Goal: Find specific page/section: Find specific page/section

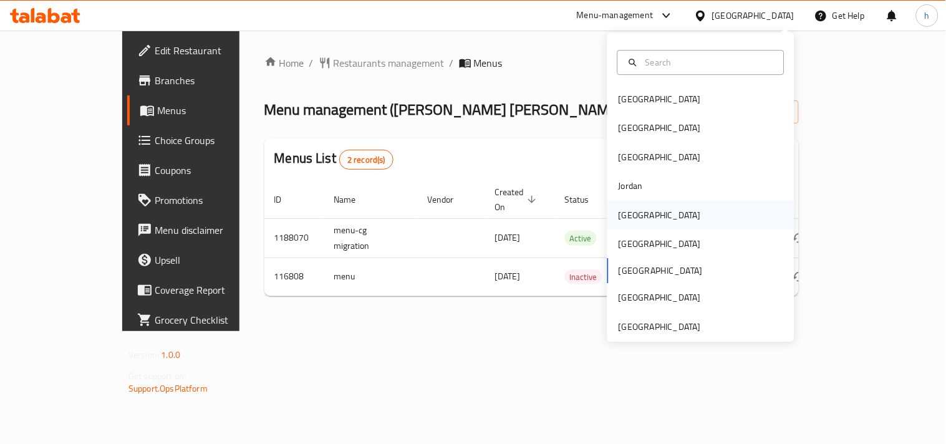
click at [628, 216] on div "[GEOGRAPHIC_DATA]" at bounding box center [660, 215] width 82 height 14
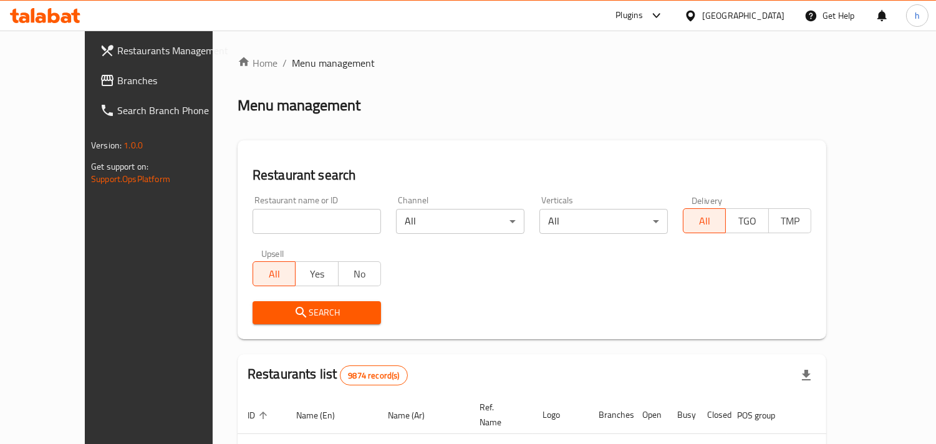
drag, startPoint x: 96, startPoint y: 85, endPoint x: 76, endPoint y: 94, distance: 22.0
click at [117, 85] on span "Branches" at bounding box center [174, 80] width 114 height 15
